Goal: Task Accomplishment & Management: Complete application form

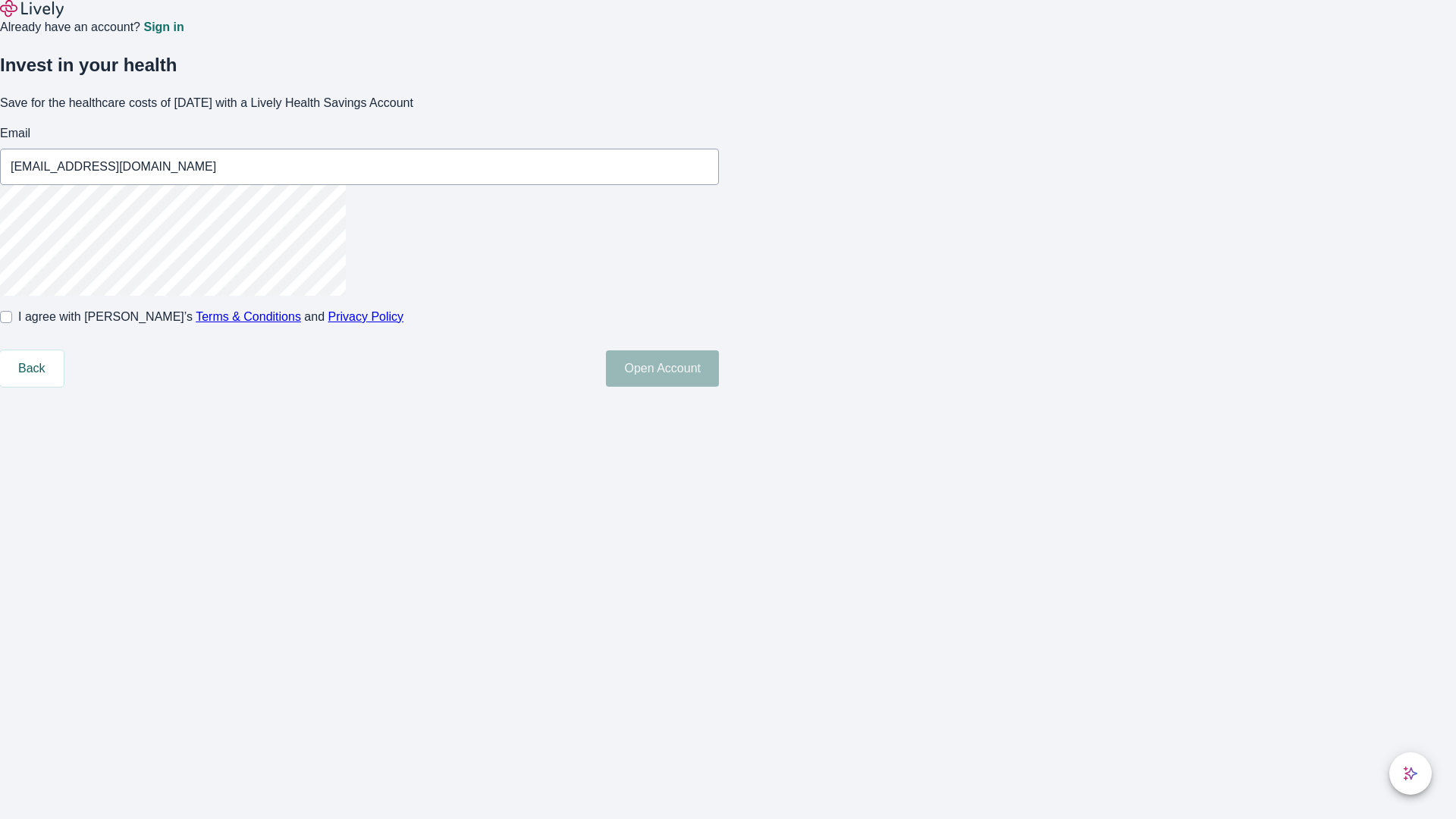
click at [12, 323] on input "I agree with Lively’s Terms & Conditions and Privacy Policy" at bounding box center [6, 317] width 12 height 12
checkbox input "true"
click at [719, 387] on button "Open Account" at bounding box center [662, 368] width 113 height 36
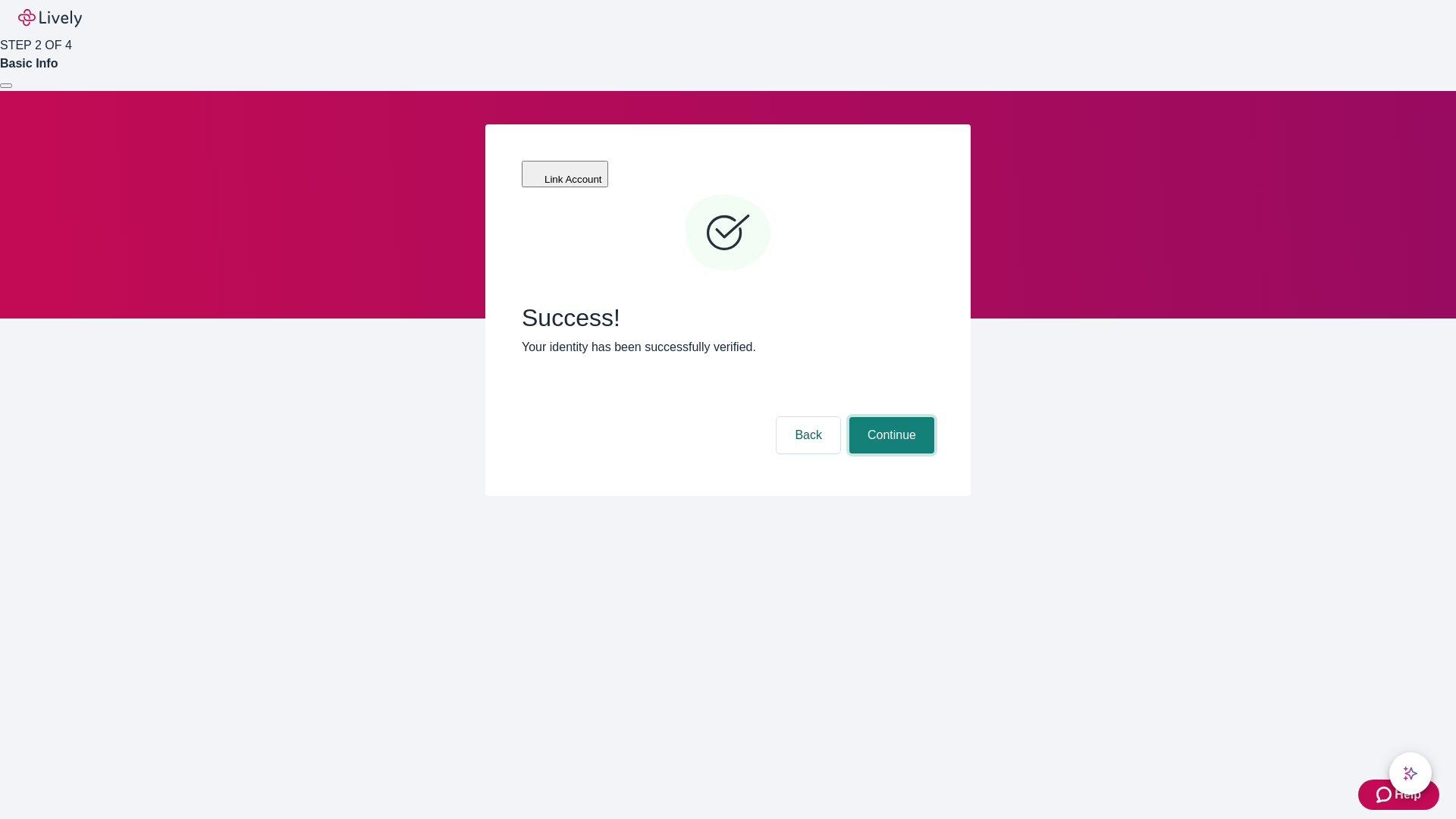
click at [889, 417] on button "Continue" at bounding box center [891, 435] width 85 height 36
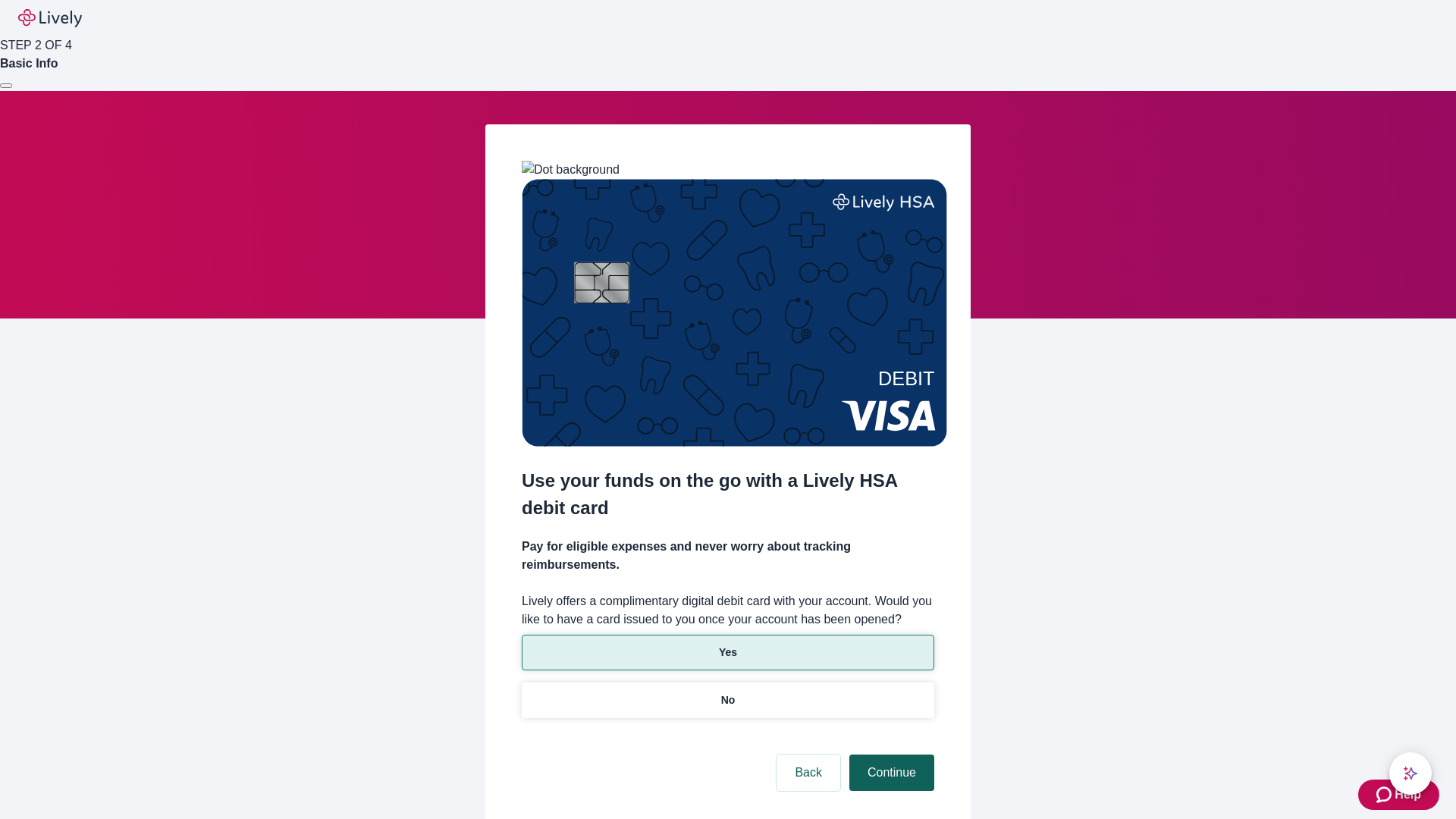
click at [727, 645] on p "Yes" at bounding box center [728, 652] width 19 height 16
click at [889, 755] on button "Continue" at bounding box center [891, 772] width 85 height 36
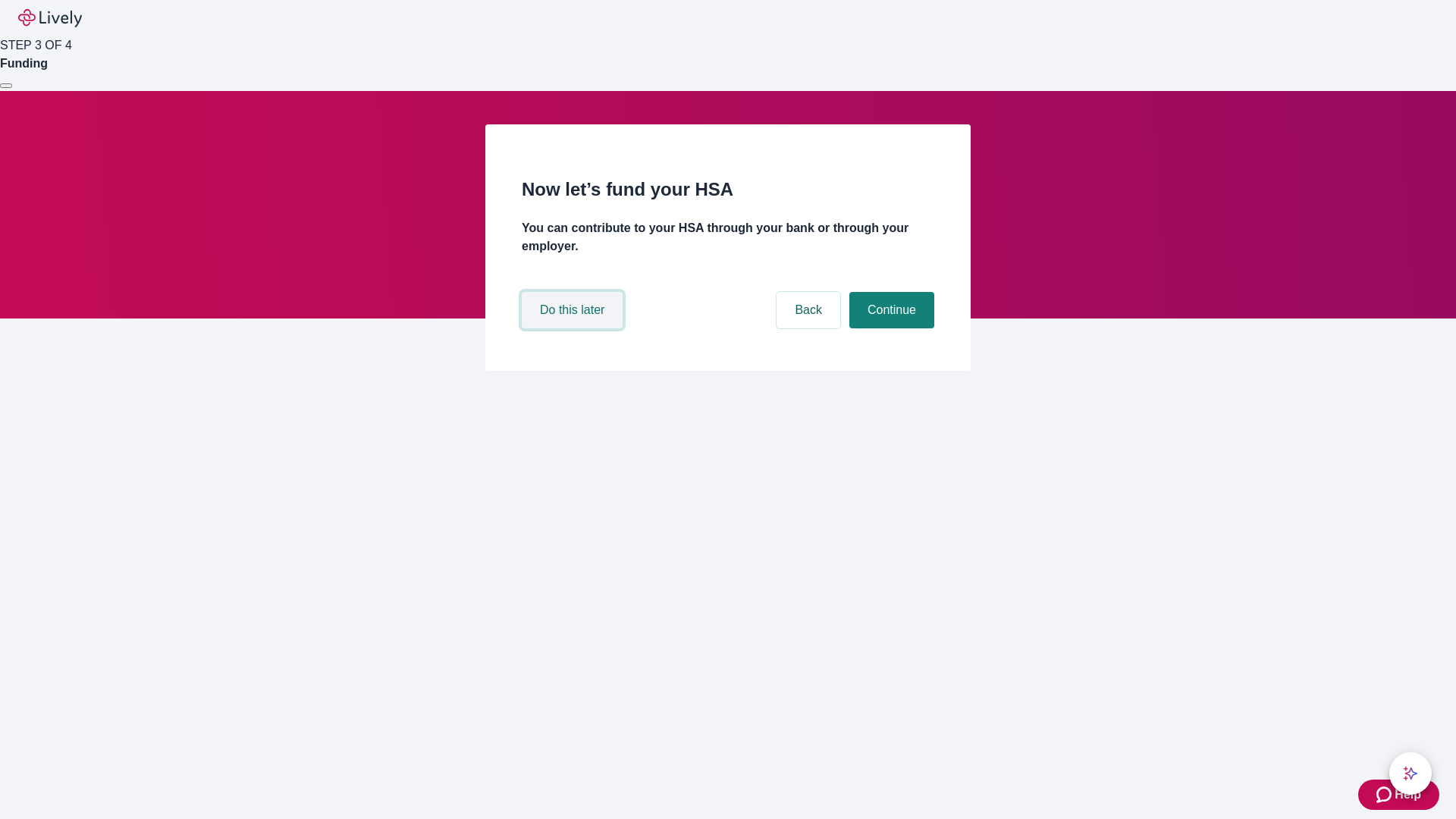
click at [574, 328] on button "Do this later" at bounding box center [572, 309] width 101 height 36
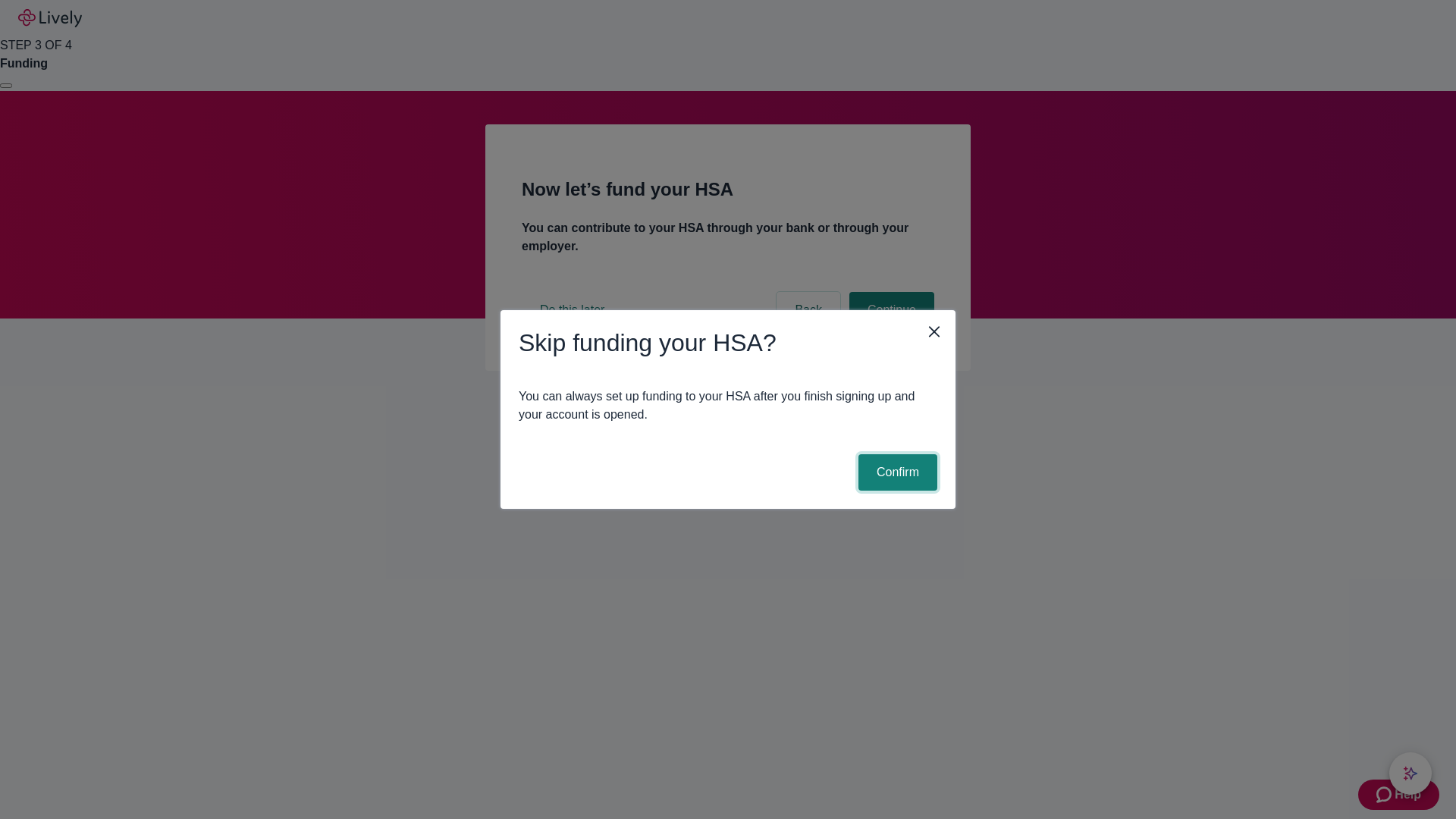
click at [896, 472] on button "Confirm" at bounding box center [898, 471] width 79 height 36
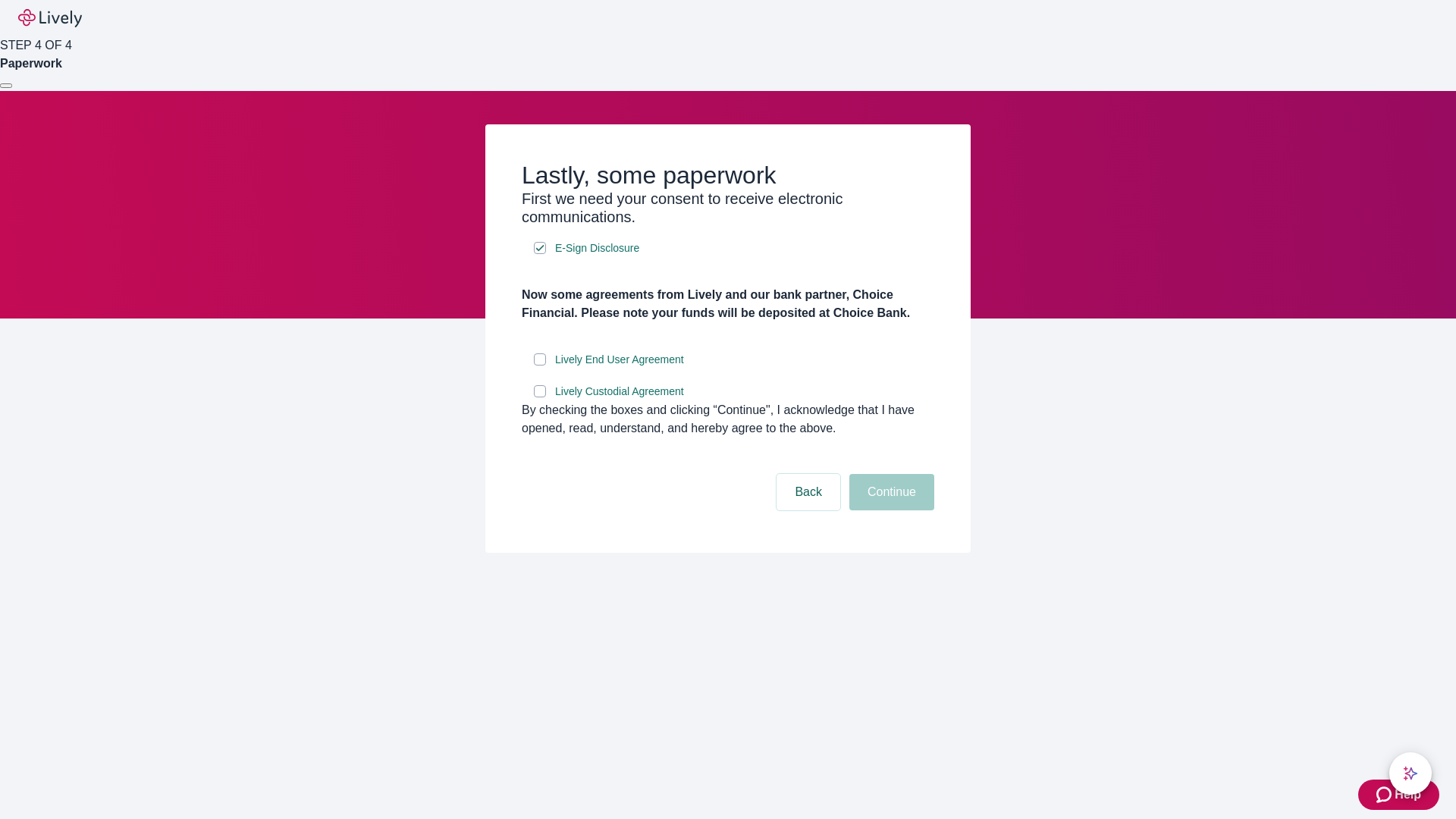
click at [540, 365] on input "Lively End User Agreement" at bounding box center [540, 359] width 12 height 12
checkbox input "true"
click at [540, 397] on input "Lively Custodial Agreement" at bounding box center [540, 390] width 12 height 12
checkbox input "true"
click at [889, 511] on button "Continue" at bounding box center [891, 492] width 85 height 36
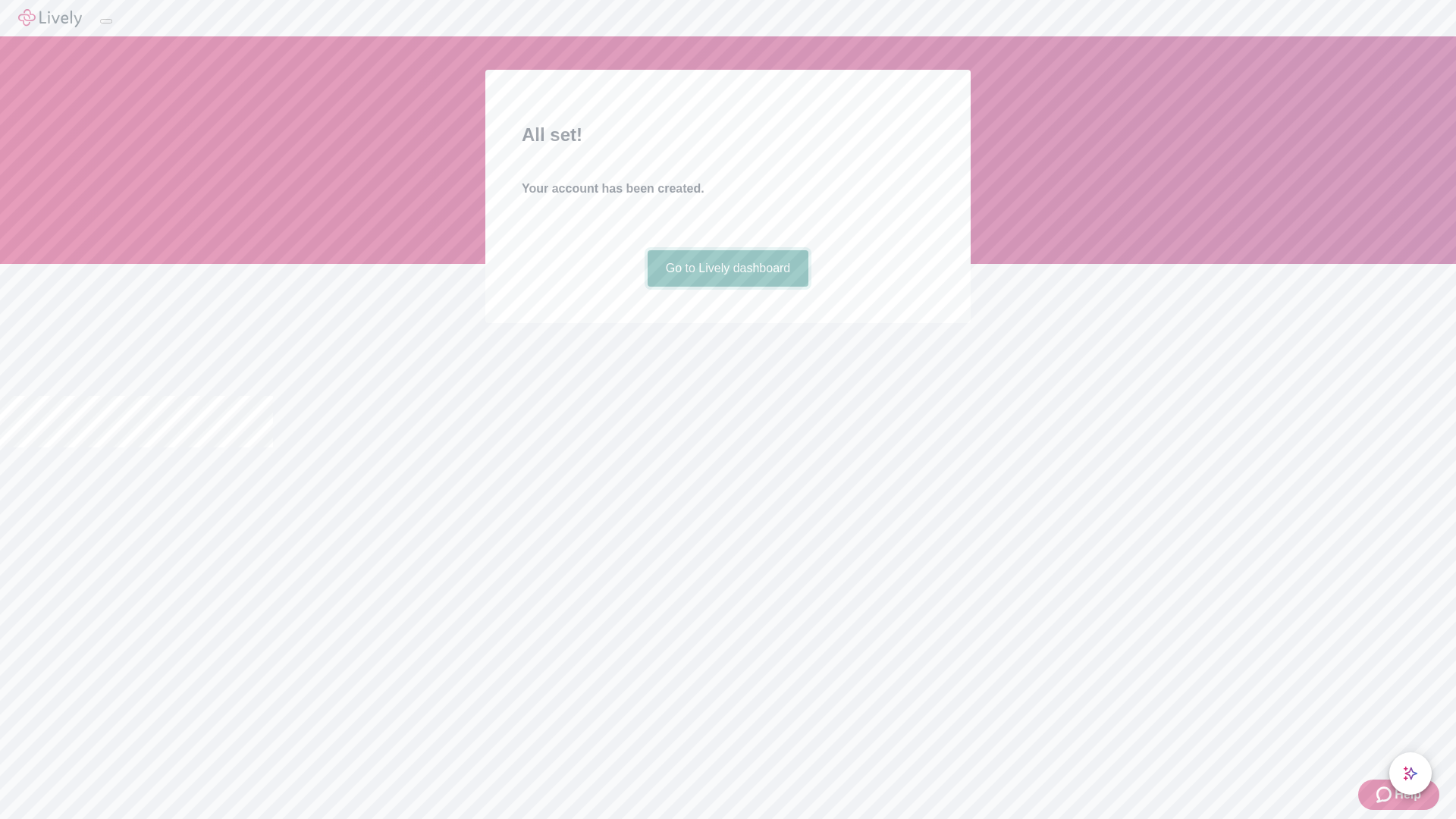
click at [727, 287] on link "Go to Lively dashboard" at bounding box center [728, 268] width 161 height 36
